Goal: Entertainment & Leisure: Consume media (video, audio)

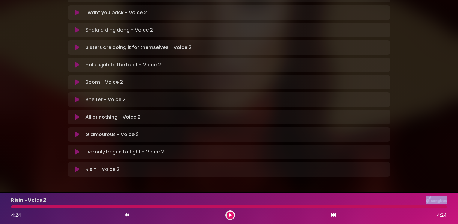
click at [77, 166] on icon at bounding box center [77, 169] width 5 height 6
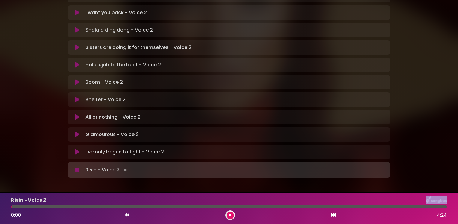
click at [77, 167] on icon at bounding box center [77, 170] width 4 height 6
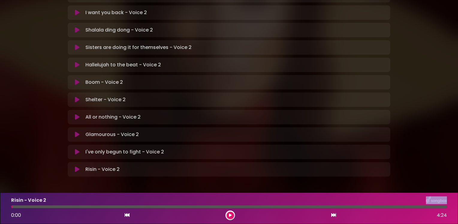
click at [77, 166] on icon at bounding box center [77, 169] width 5 height 6
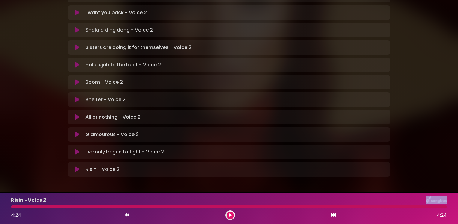
click at [76, 166] on icon at bounding box center [77, 169] width 5 height 6
click at [77, 166] on icon at bounding box center [77, 169] width 5 height 6
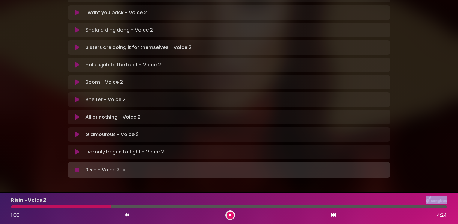
click at [75, 167] on icon at bounding box center [77, 170] width 4 height 6
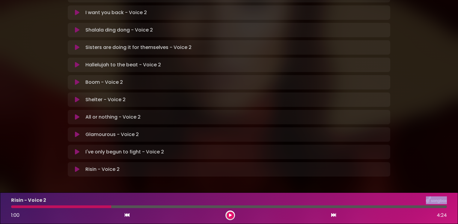
click at [78, 166] on icon at bounding box center [77, 169] width 5 height 6
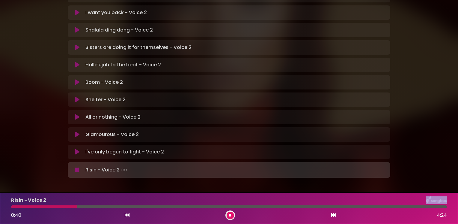
click at [77, 167] on icon at bounding box center [77, 170] width 4 height 6
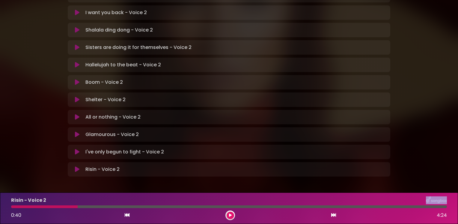
click at [77, 166] on icon at bounding box center [77, 169] width 5 height 6
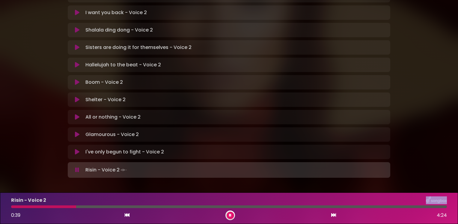
click at [76, 167] on icon at bounding box center [77, 170] width 4 height 6
